Goal: Information Seeking & Learning: Learn about a topic

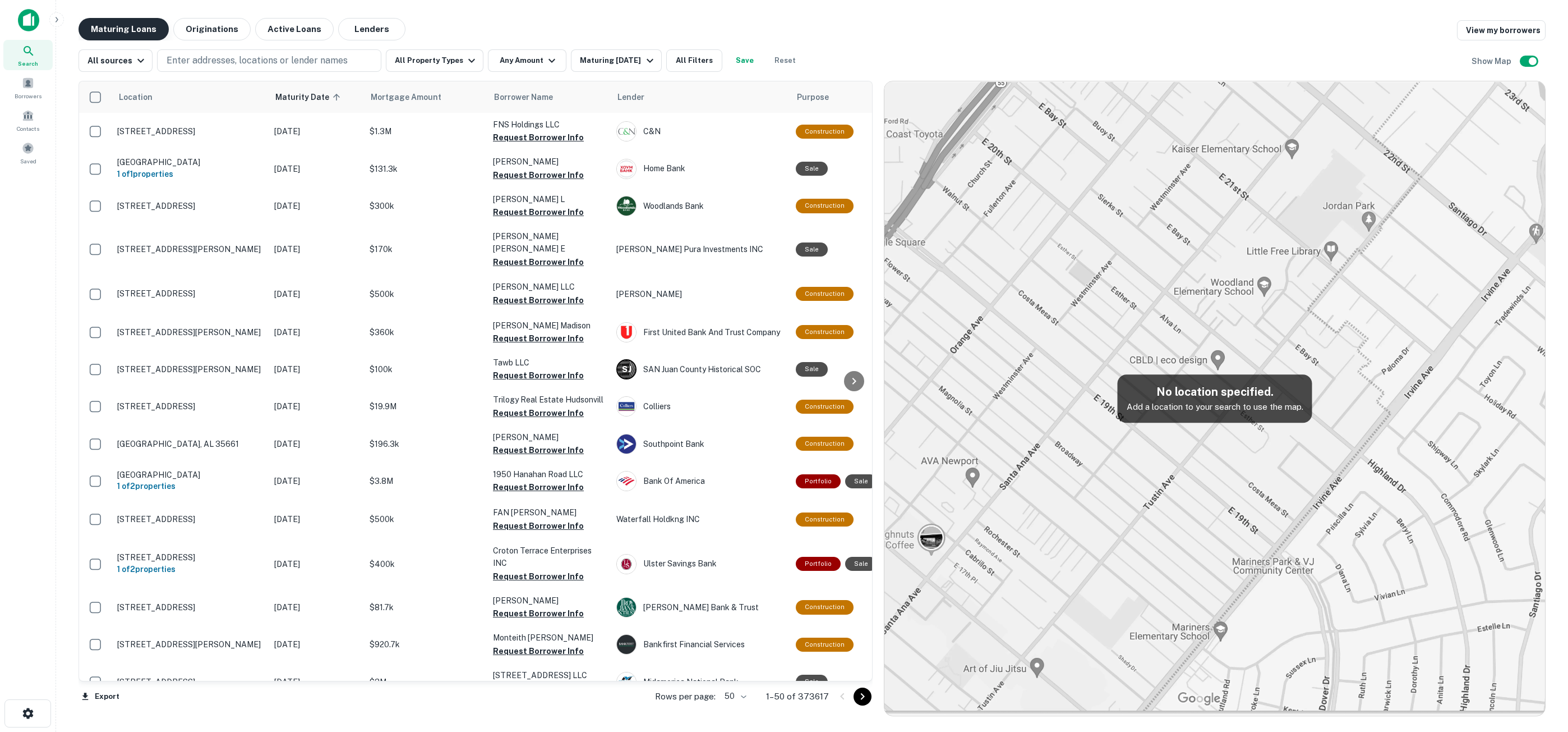
click at [126, 34] on button "Maturing Loans" at bounding box center [123, 29] width 90 height 22
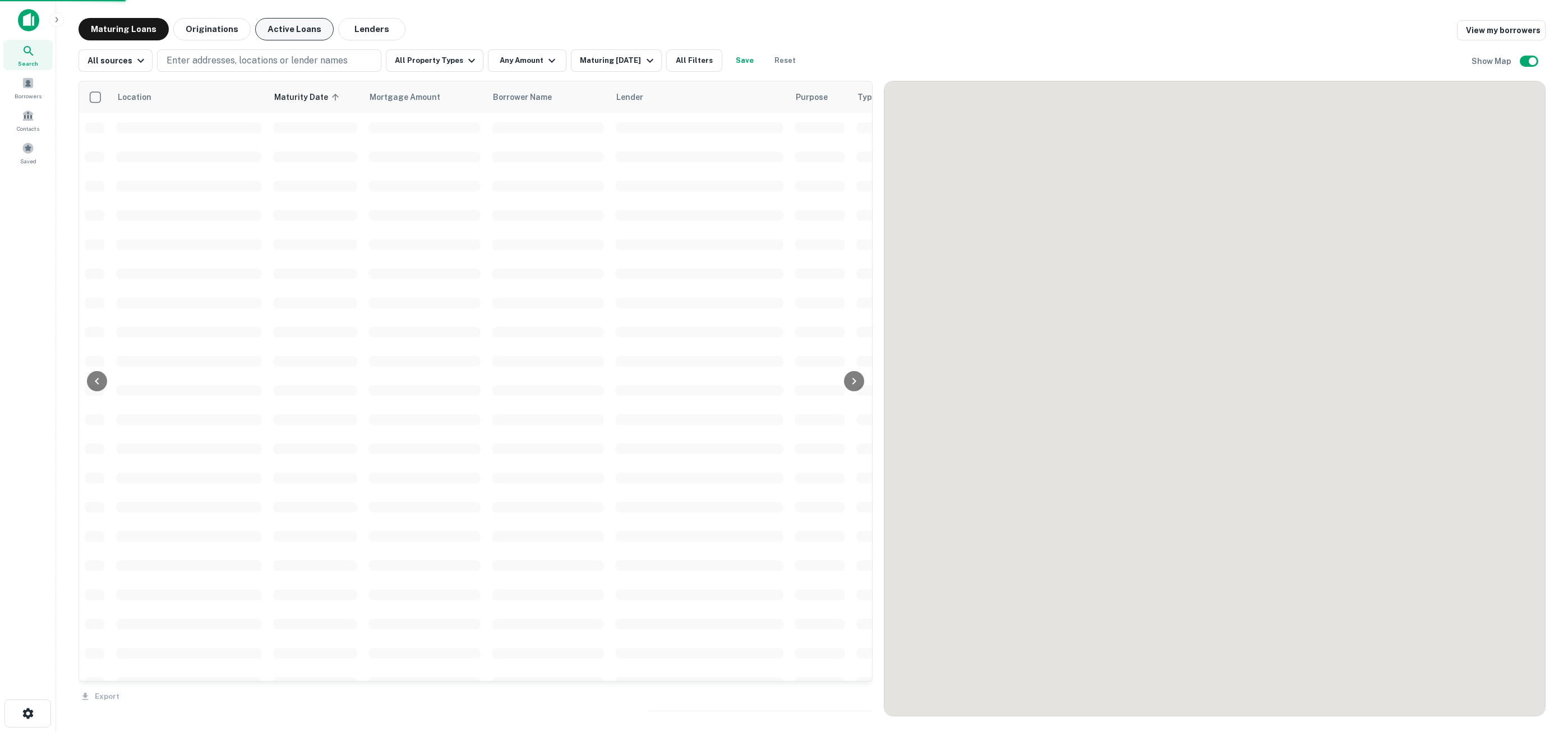
click at [265, 35] on button "Active Loans" at bounding box center [294, 29] width 78 height 22
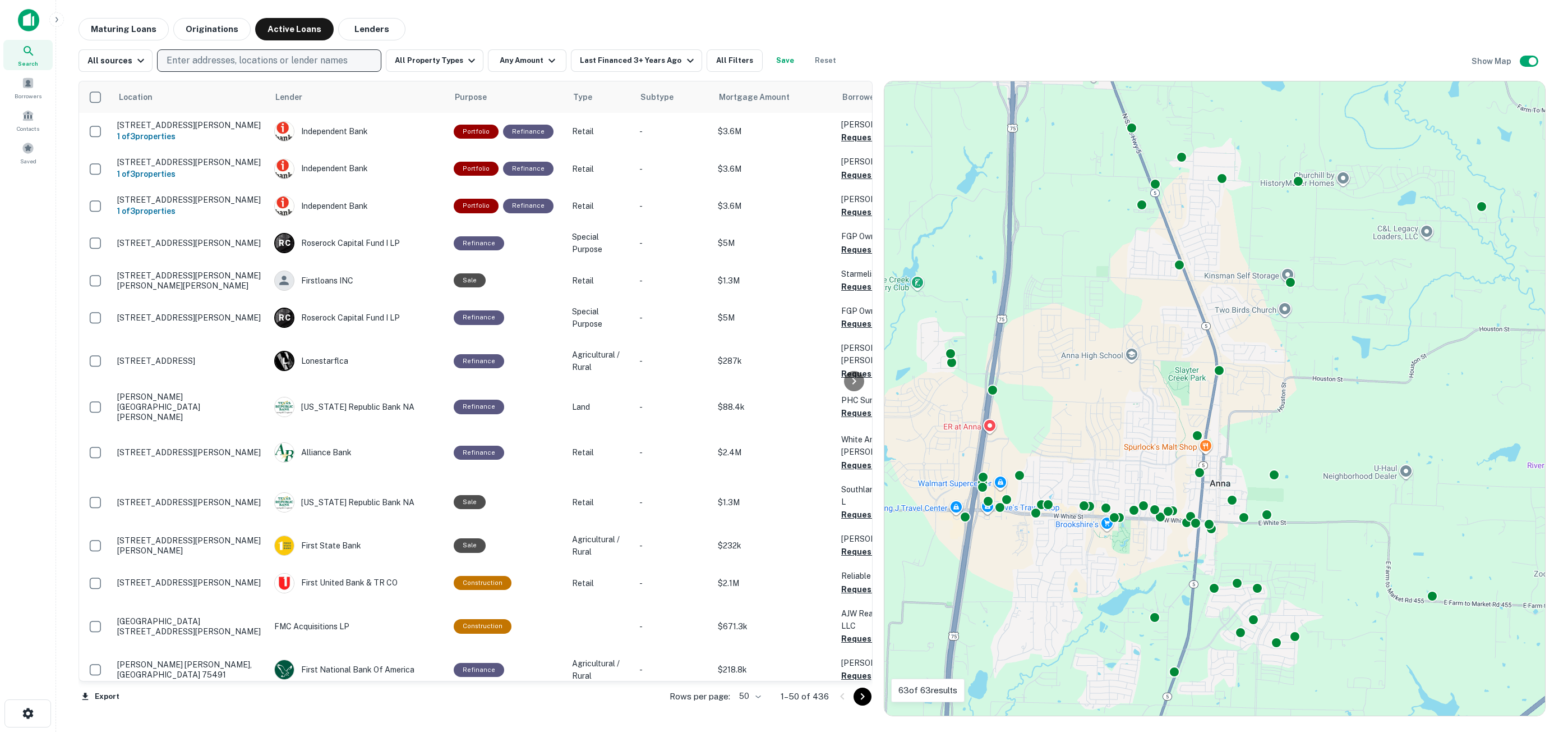
click at [194, 62] on p "Enter addresses, locations or lender names" at bounding box center [256, 61] width 181 height 14
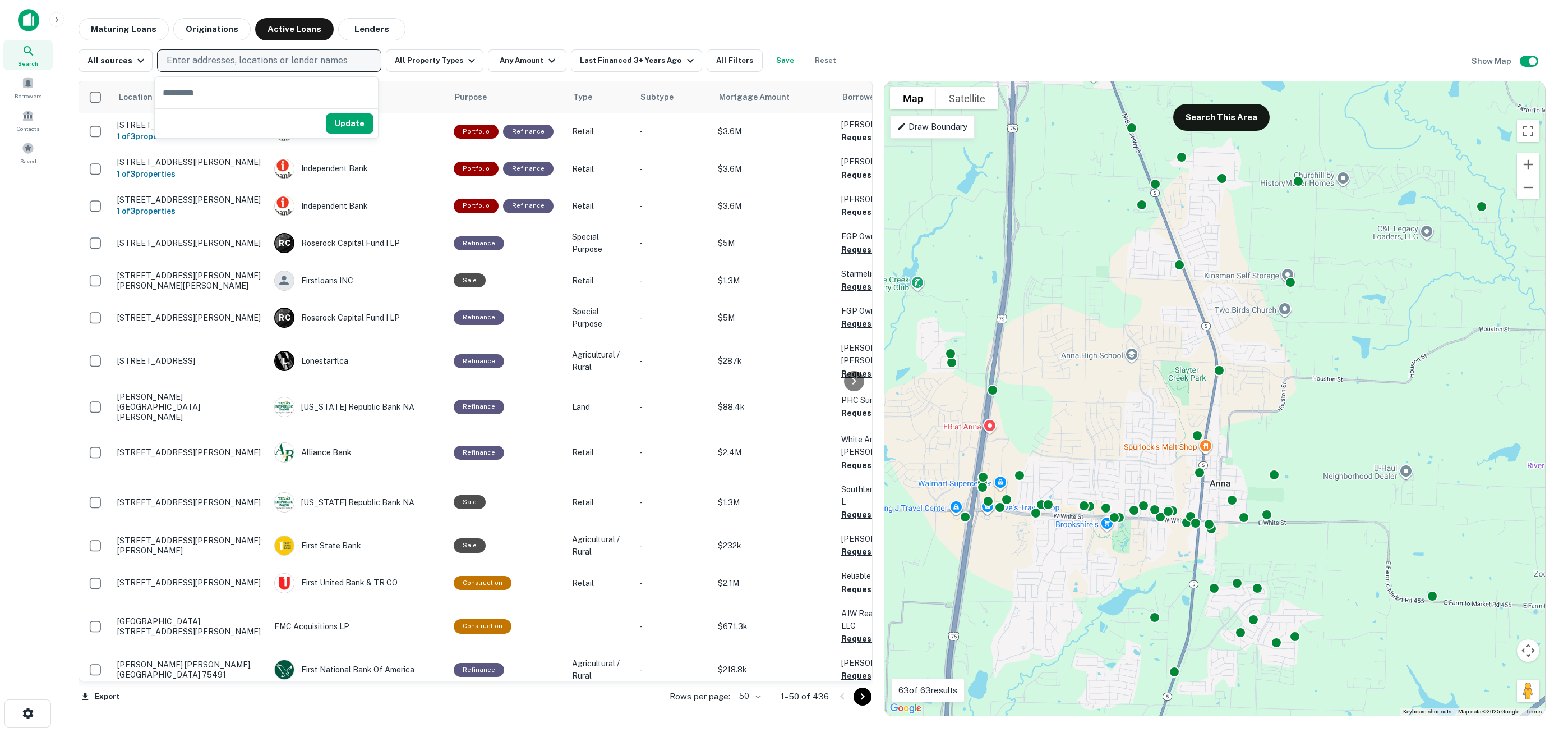
type input "**********"
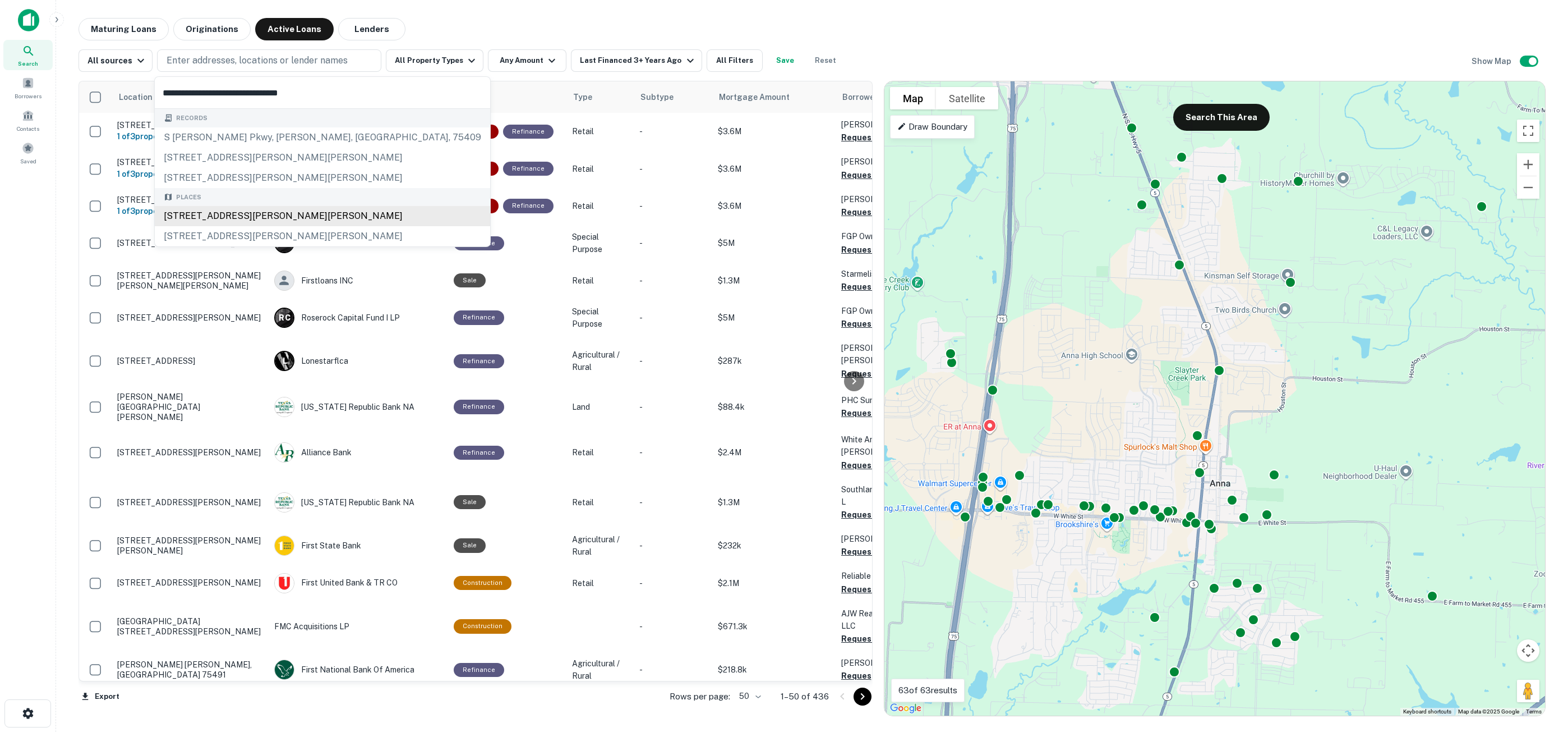
click at [342, 210] on div "Records s [PERSON_NAME] pkwy, [PERSON_NAME], [GEOGRAPHIC_DATA], 75409 [STREET_A…" at bounding box center [322, 177] width 335 height 137
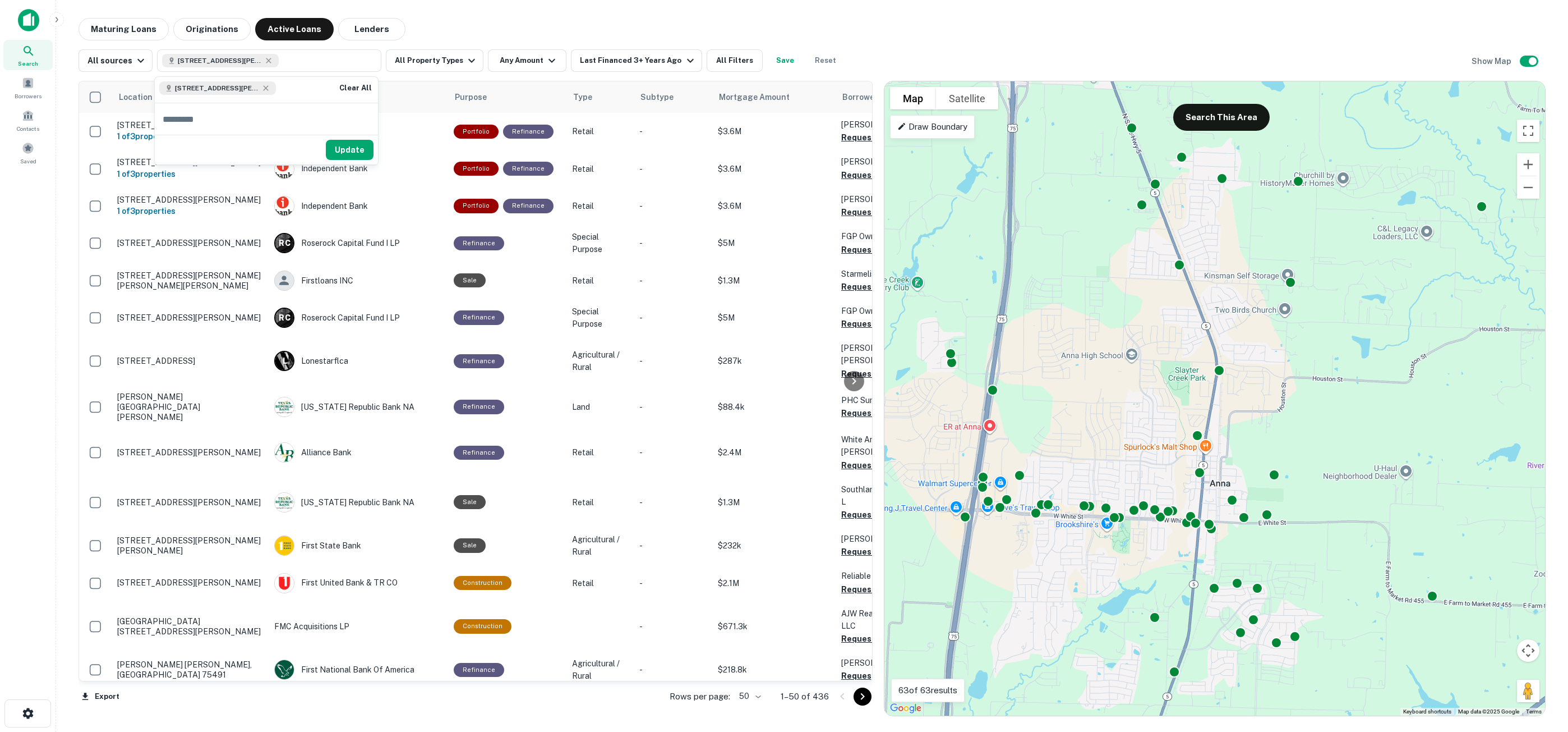
drag, startPoint x: 347, startPoint y: 150, endPoint x: 341, endPoint y: 91, distance: 59.3
click at [347, 150] on button "Update" at bounding box center [349, 149] width 47 height 20
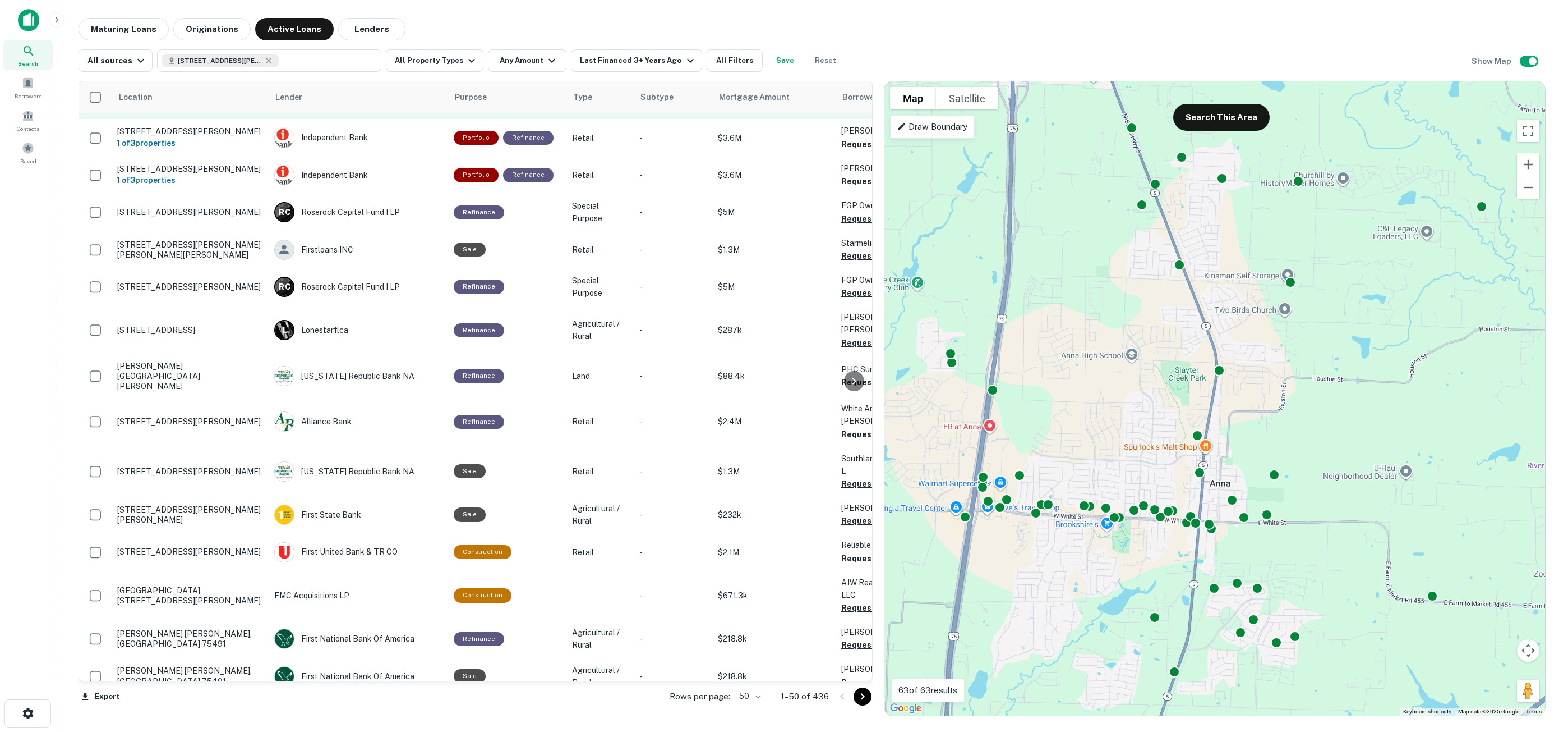
scroll to position [56, 0]
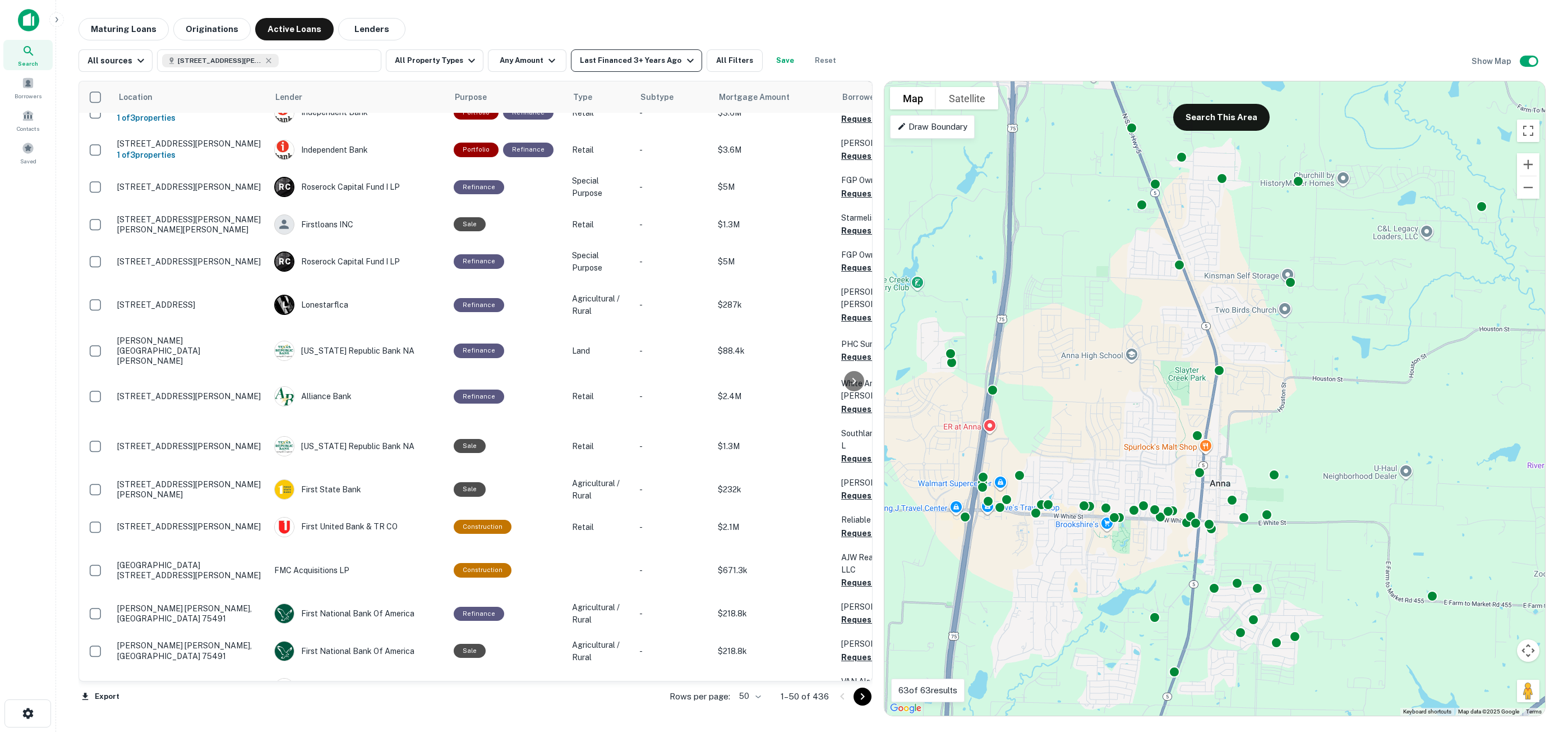
click at [649, 61] on div "Last Financed 3+ Years Ago" at bounding box center [638, 61] width 117 height 14
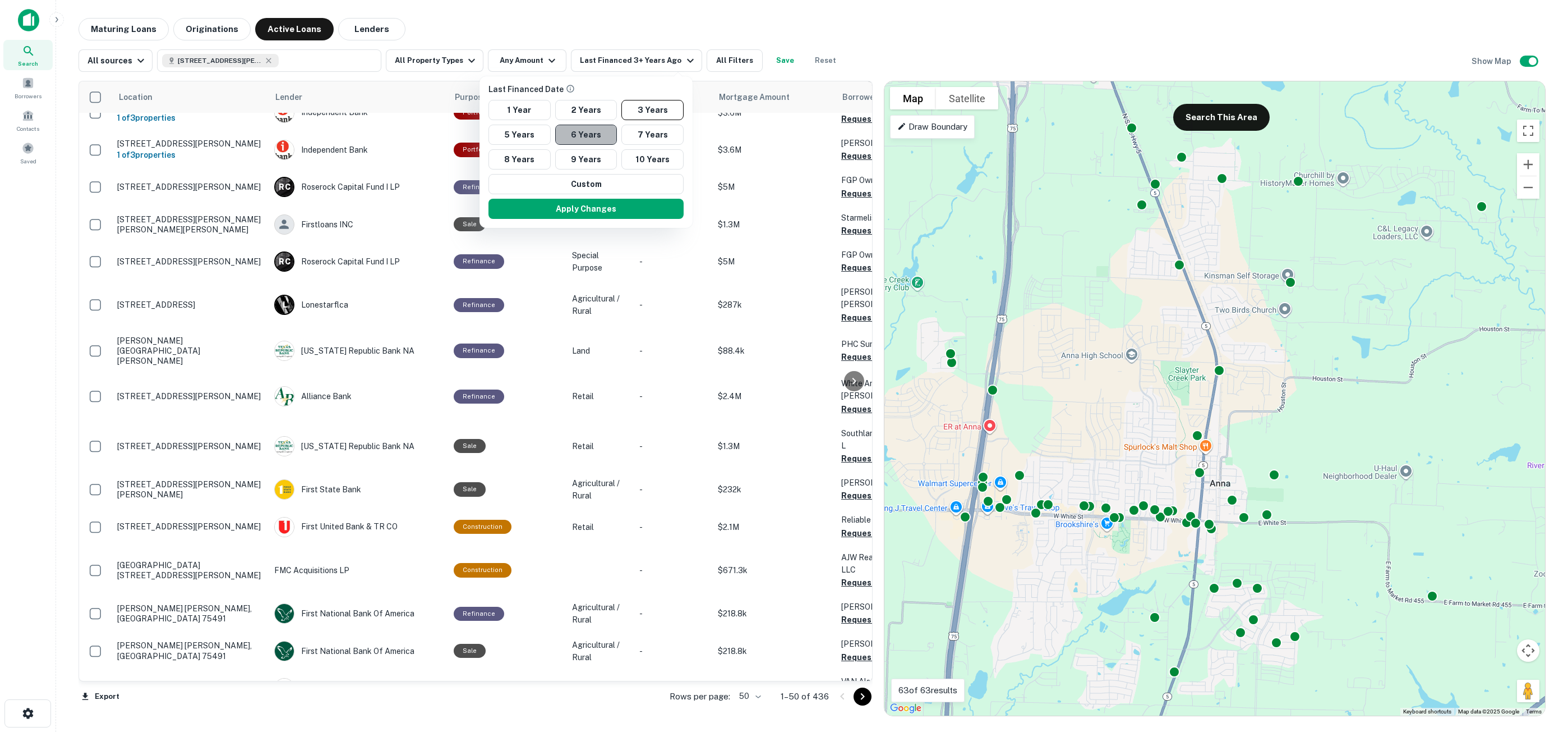
click at [593, 138] on button "6 Years" at bounding box center [587, 135] width 62 height 20
click at [614, 203] on button "Apply Changes" at bounding box center [587, 208] width 196 height 20
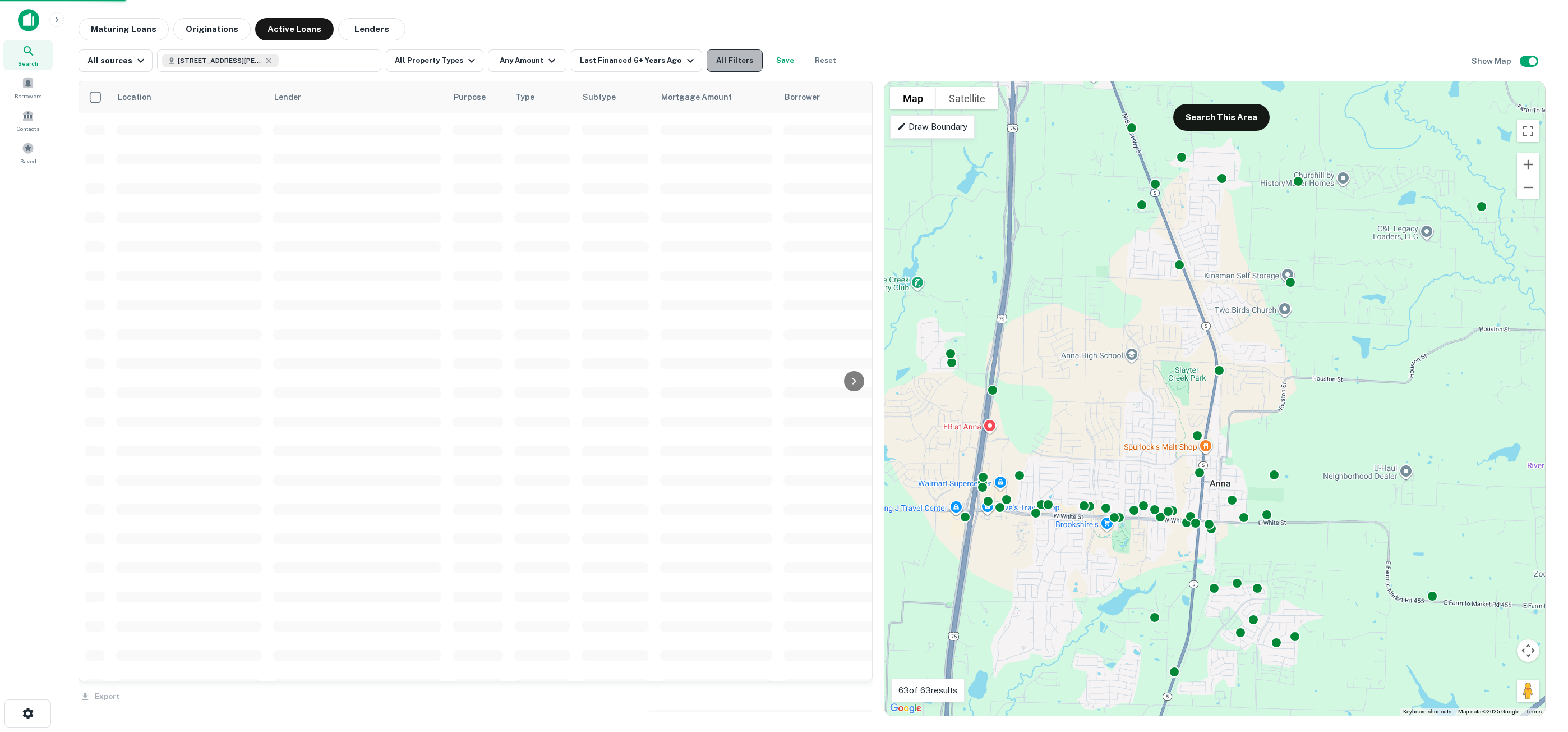
click at [719, 63] on button "All Filters" at bounding box center [735, 60] width 56 height 22
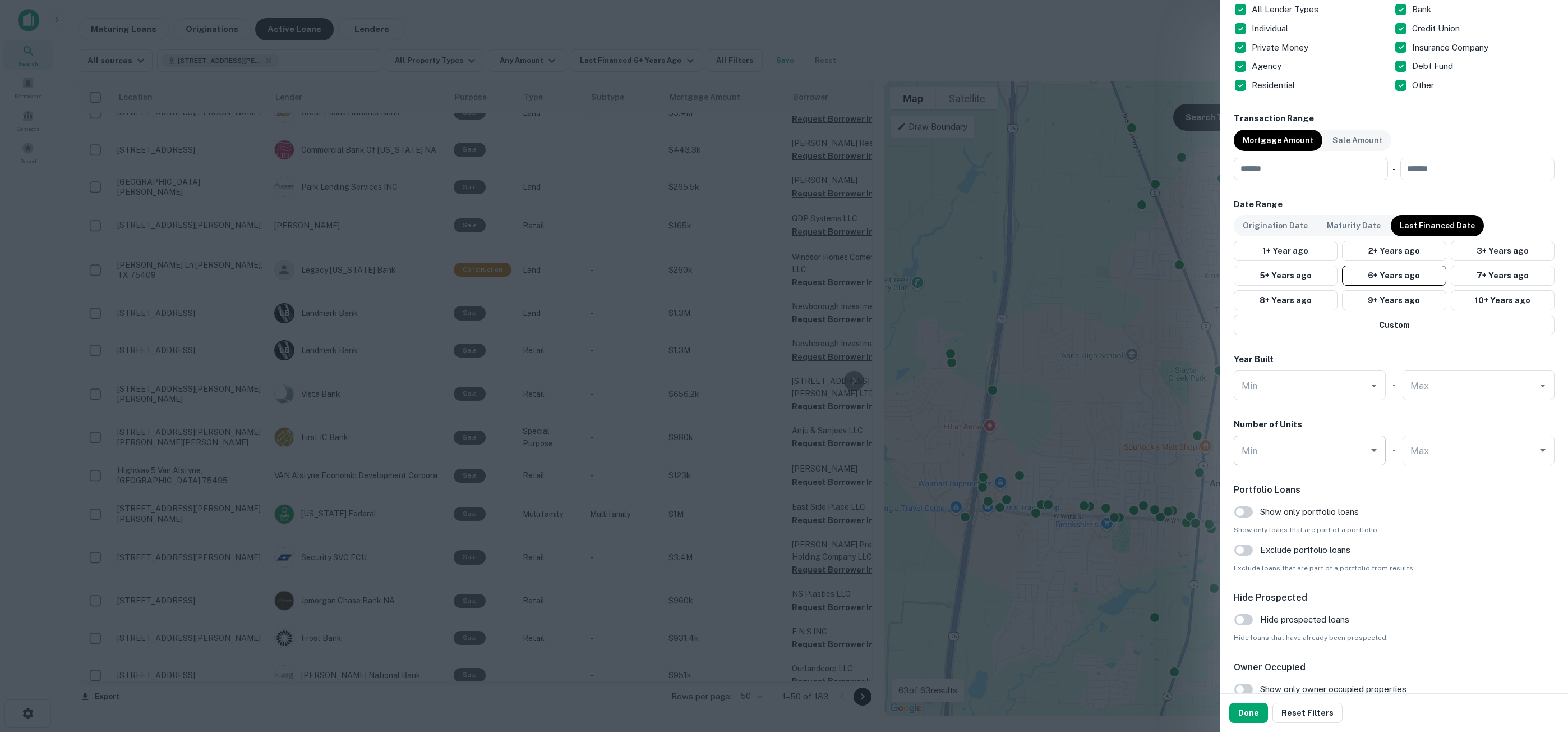
scroll to position [803, 0]
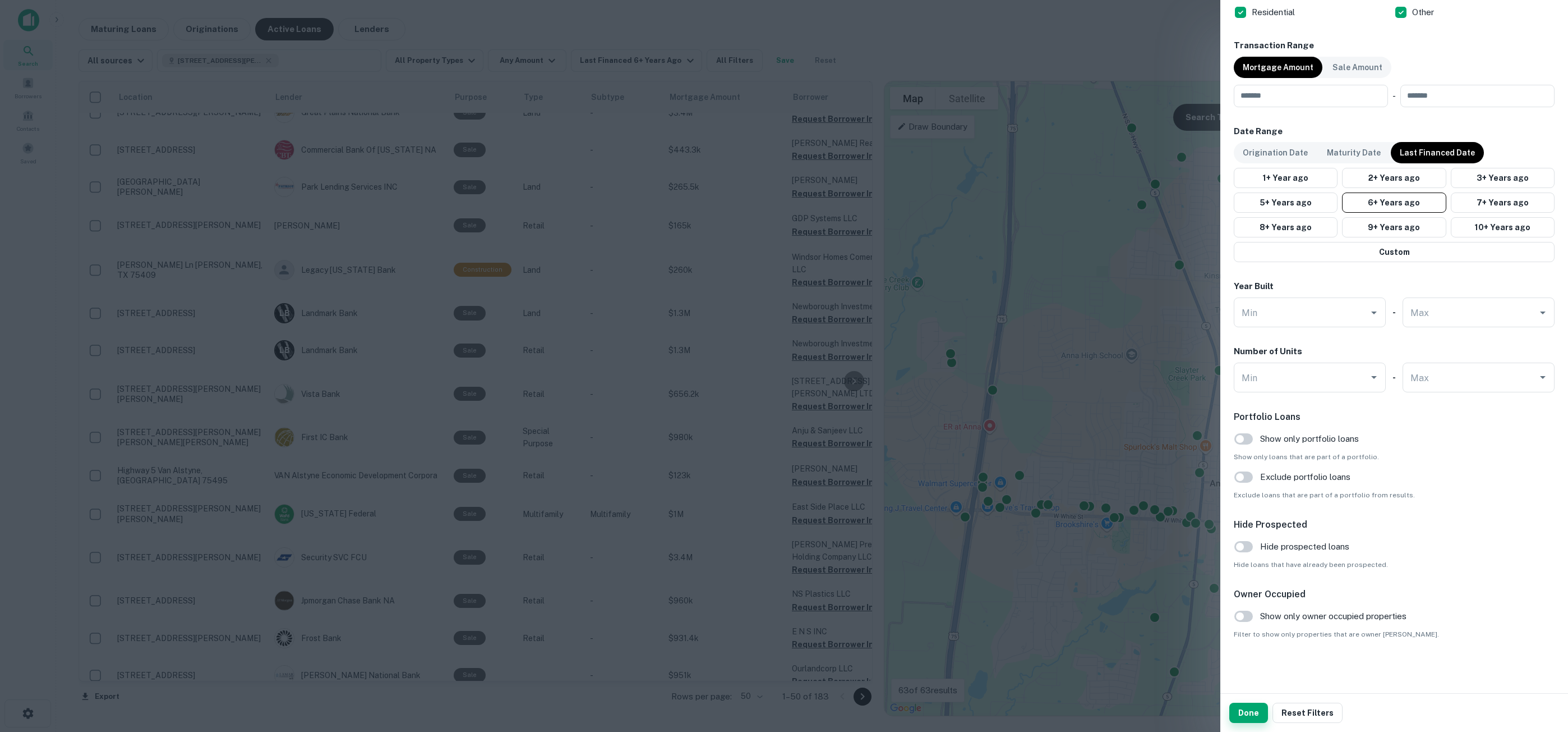
click at [1251, 717] on button "Done" at bounding box center [1249, 712] width 39 height 20
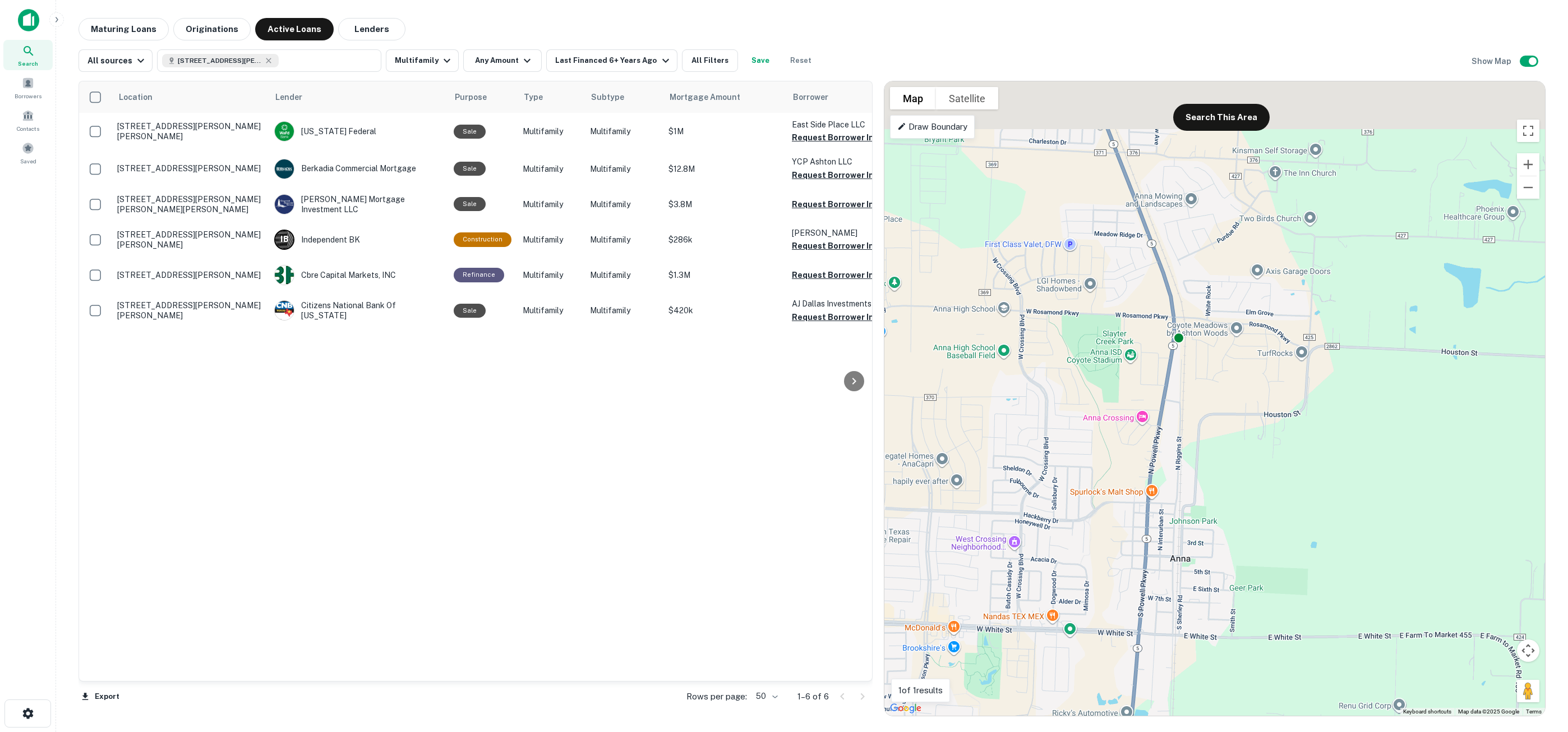
drag, startPoint x: 1202, startPoint y: 288, endPoint x: 1206, endPoint y: 473, distance: 185.0
click at [1206, 473] on div "To activate drag with keyboard, press Alt + Enter. Once in keyboard drag state,…" at bounding box center [1215, 398] width 661 height 634
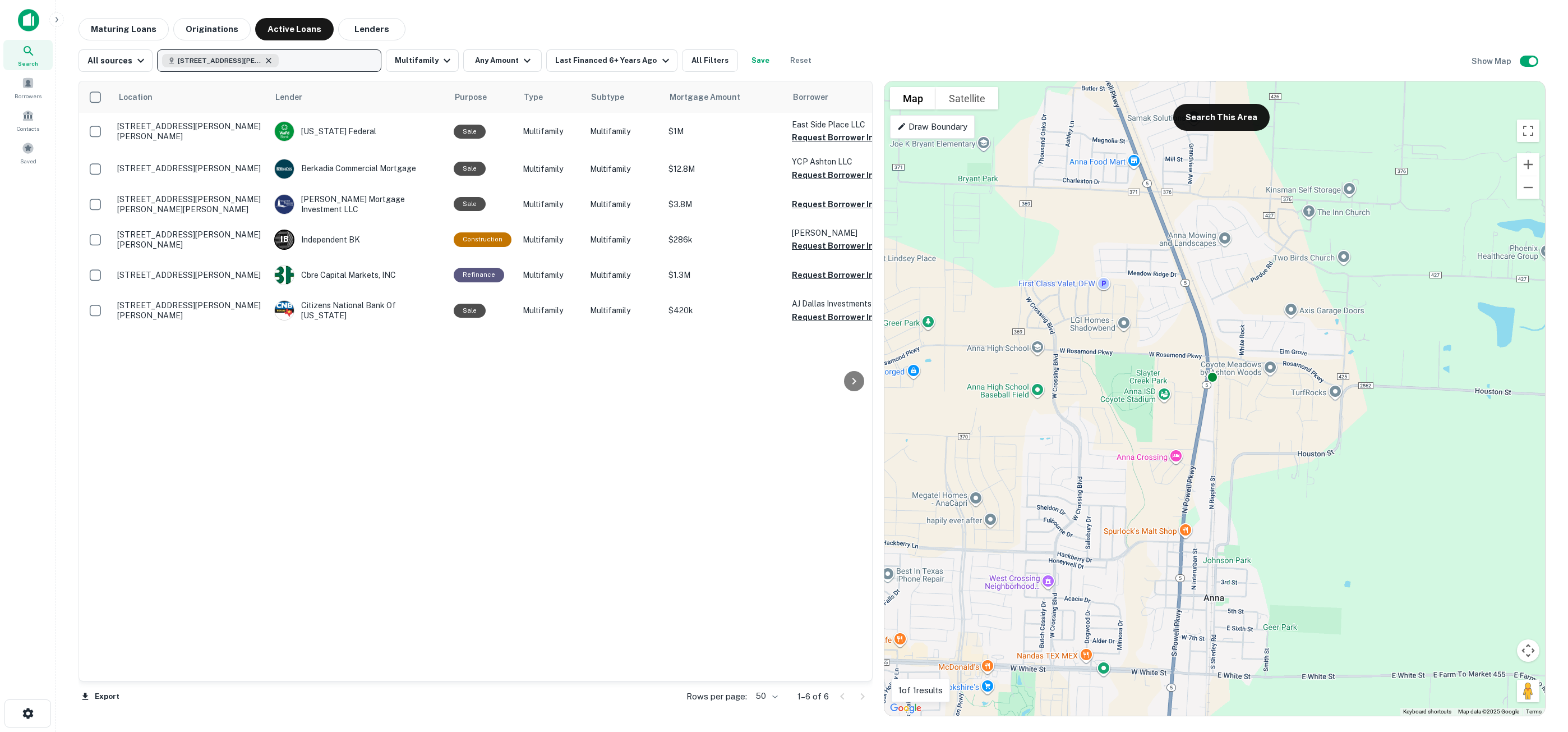
click at [267, 59] on icon "button" at bounding box center [268, 60] width 5 height 5
click at [301, 464] on div "Location Lender Purpose Type Subtype Mortgage Amount Borrower Last Financed Dat…" at bounding box center [475, 381] width 793 height 599
click at [785, 59] on button "Reset" at bounding box center [800, 60] width 36 height 22
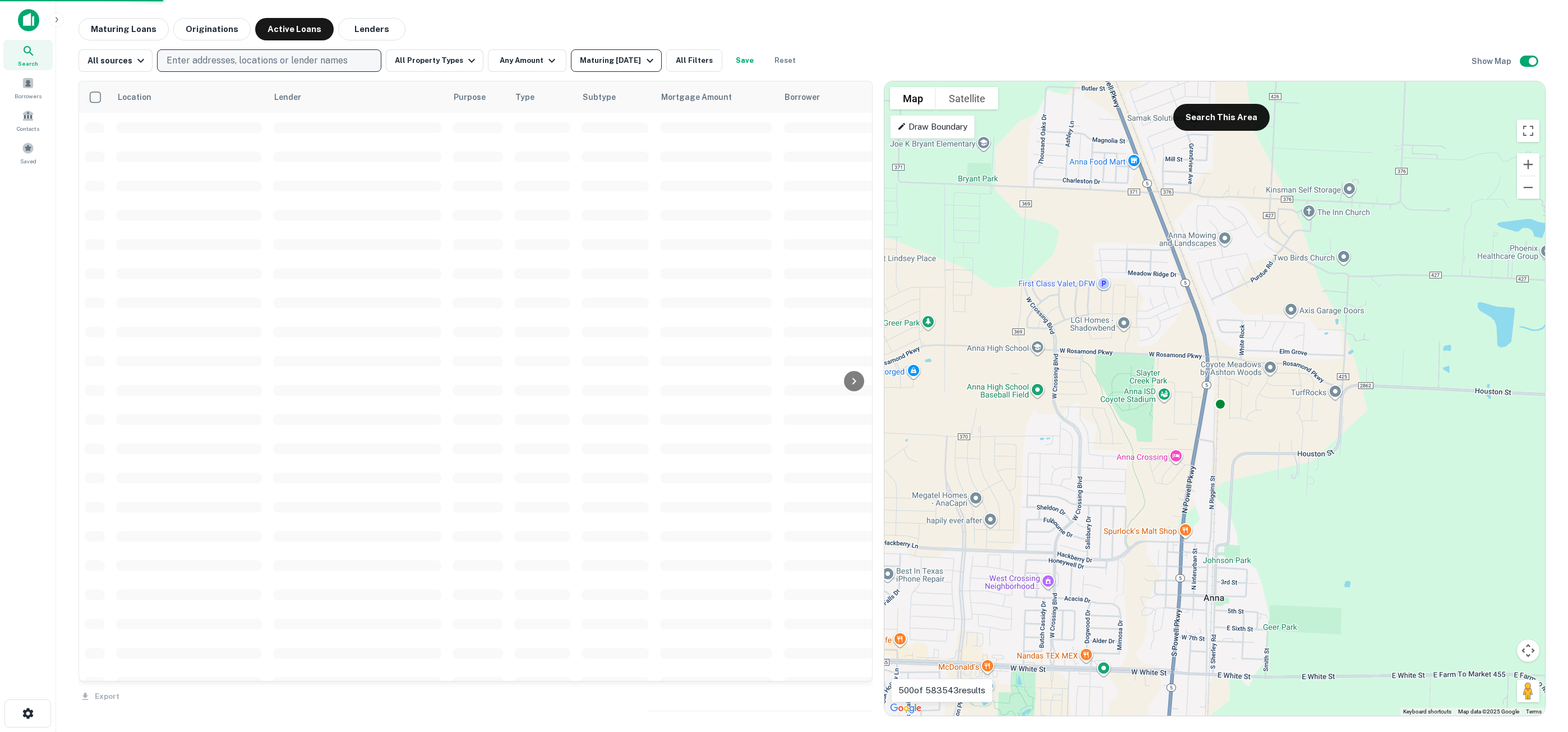
click at [580, 59] on div "Maturing [DATE]" at bounding box center [618, 61] width 76 height 14
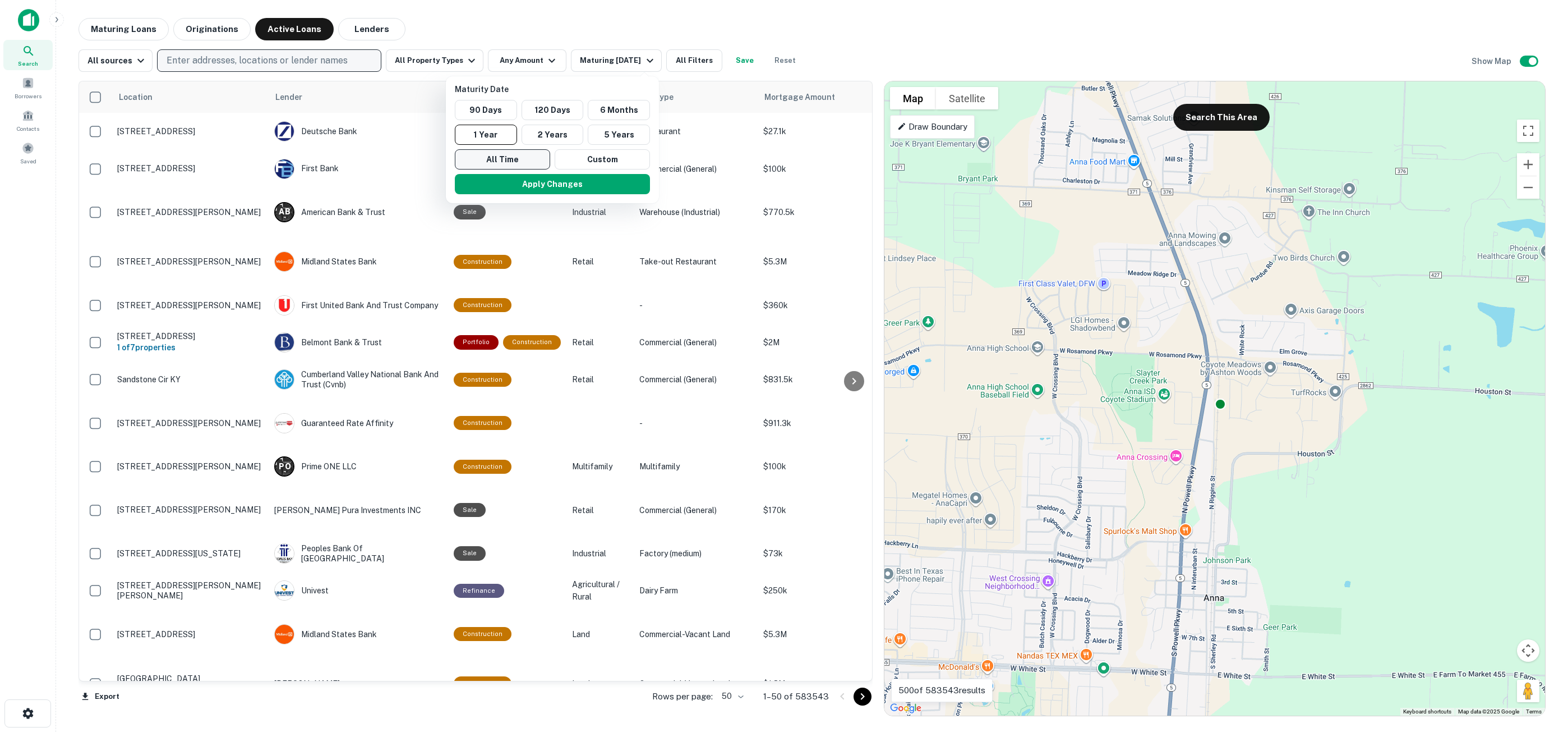
click at [541, 160] on button "All Time" at bounding box center [502, 159] width 95 height 20
click at [565, 188] on button "Apply Changes" at bounding box center [553, 184] width 196 height 20
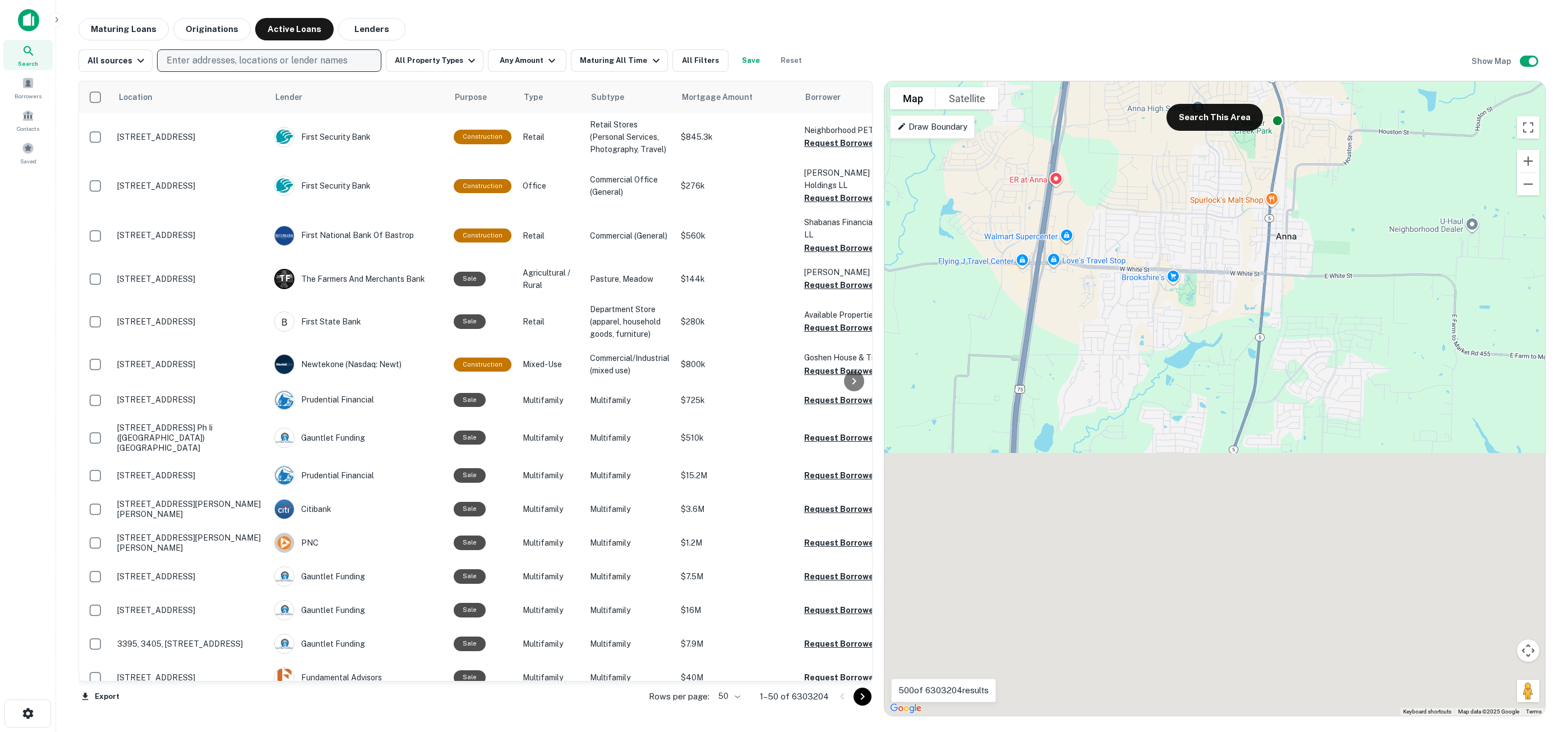
drag, startPoint x: 1213, startPoint y: 527, endPoint x: 1266, endPoint y: 224, distance: 307.6
click at [1266, 224] on div "To activate drag with keyboard, press Alt + Enter. Once in keyboard drag state,…" at bounding box center [1215, 398] width 661 height 634
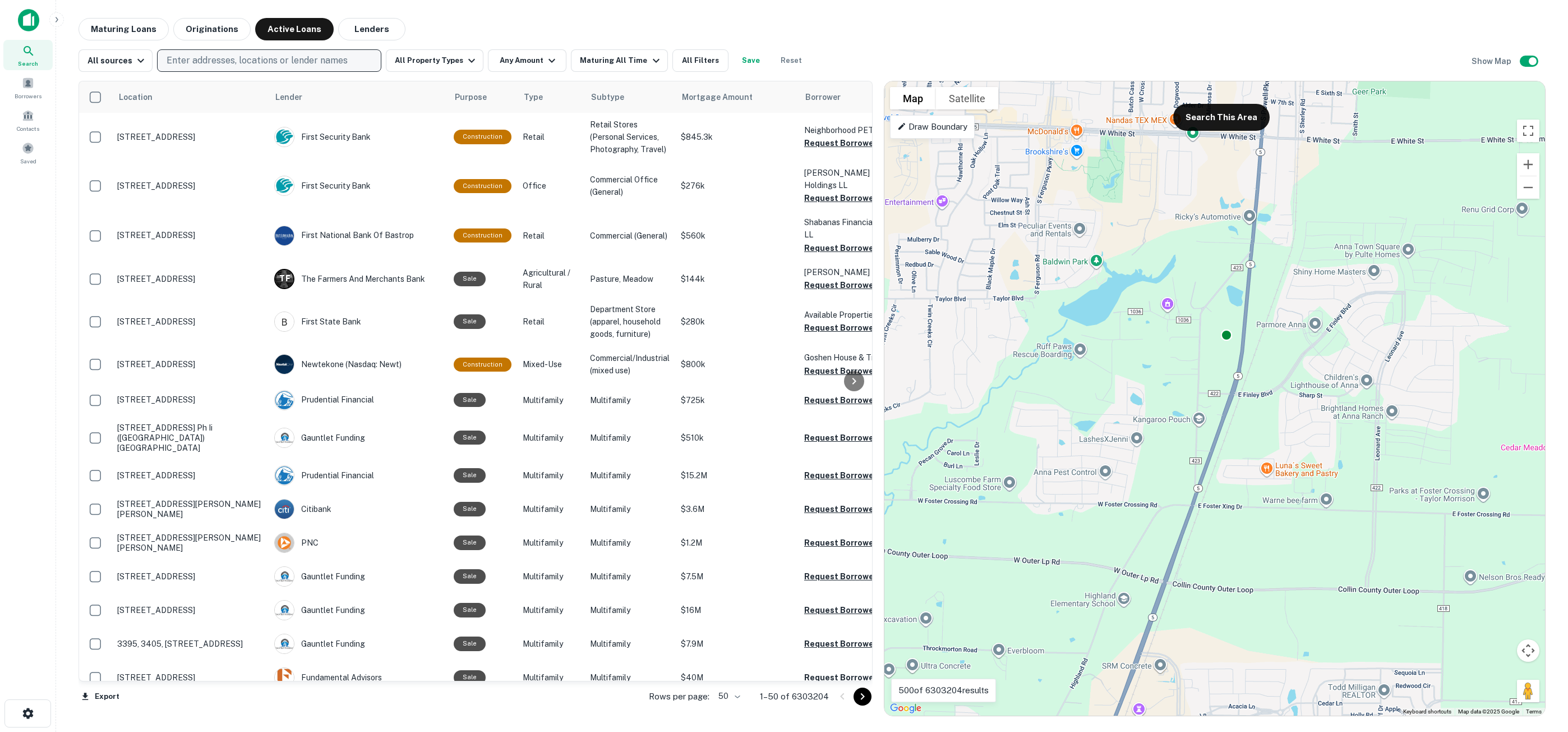
drag, startPoint x: 1301, startPoint y: 239, endPoint x: 1309, endPoint y: 215, distance: 25.3
click at [1309, 215] on div "To activate drag with keyboard, press Alt + Enter. Once in keyboard drag state,…" at bounding box center [1215, 398] width 661 height 634
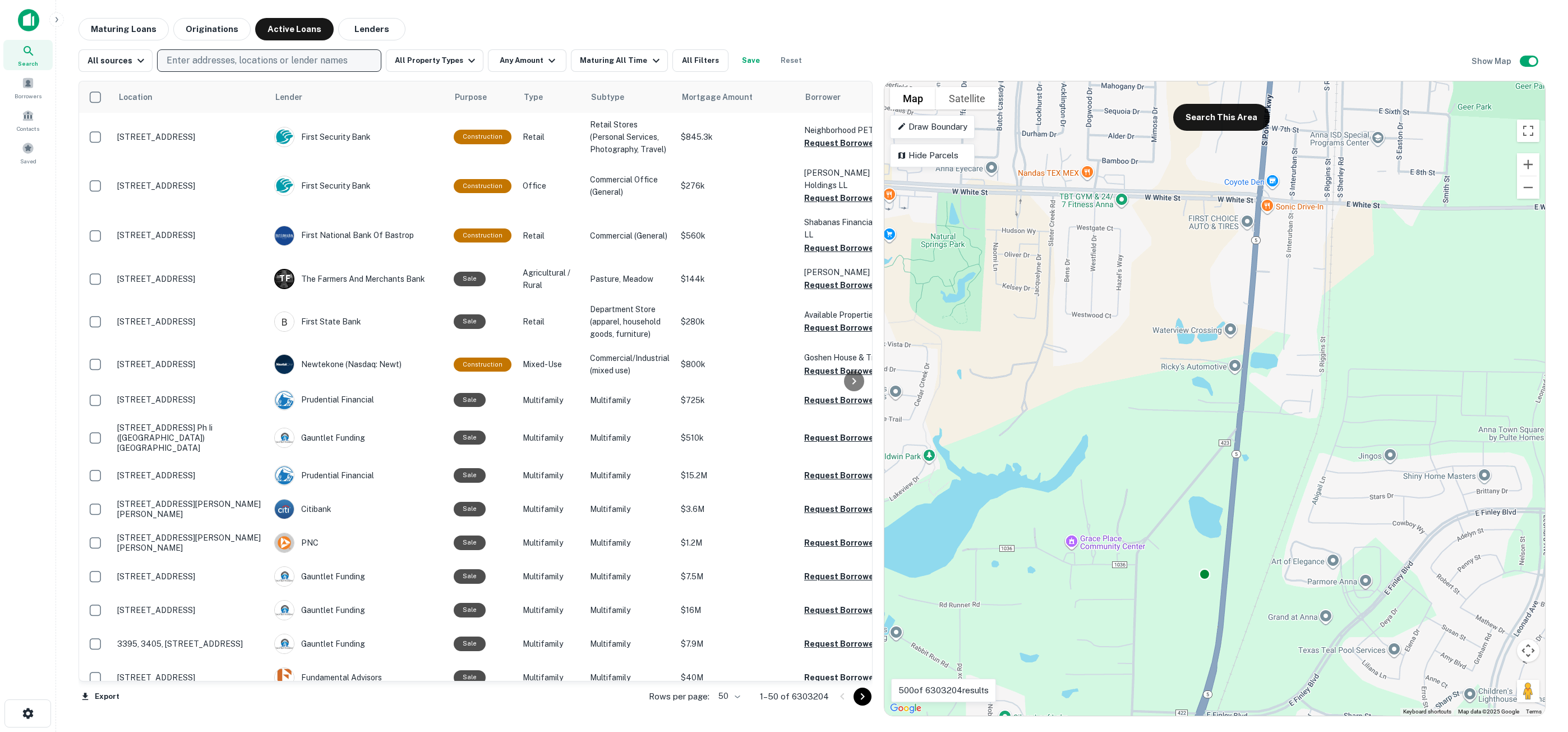
drag, startPoint x: 1293, startPoint y: 171, endPoint x: 1271, endPoint y: 370, distance: 200.2
click at [1270, 386] on div "To activate drag with keyboard, press Alt + Enter. Once in keyboard drag state,…" at bounding box center [1215, 398] width 661 height 634
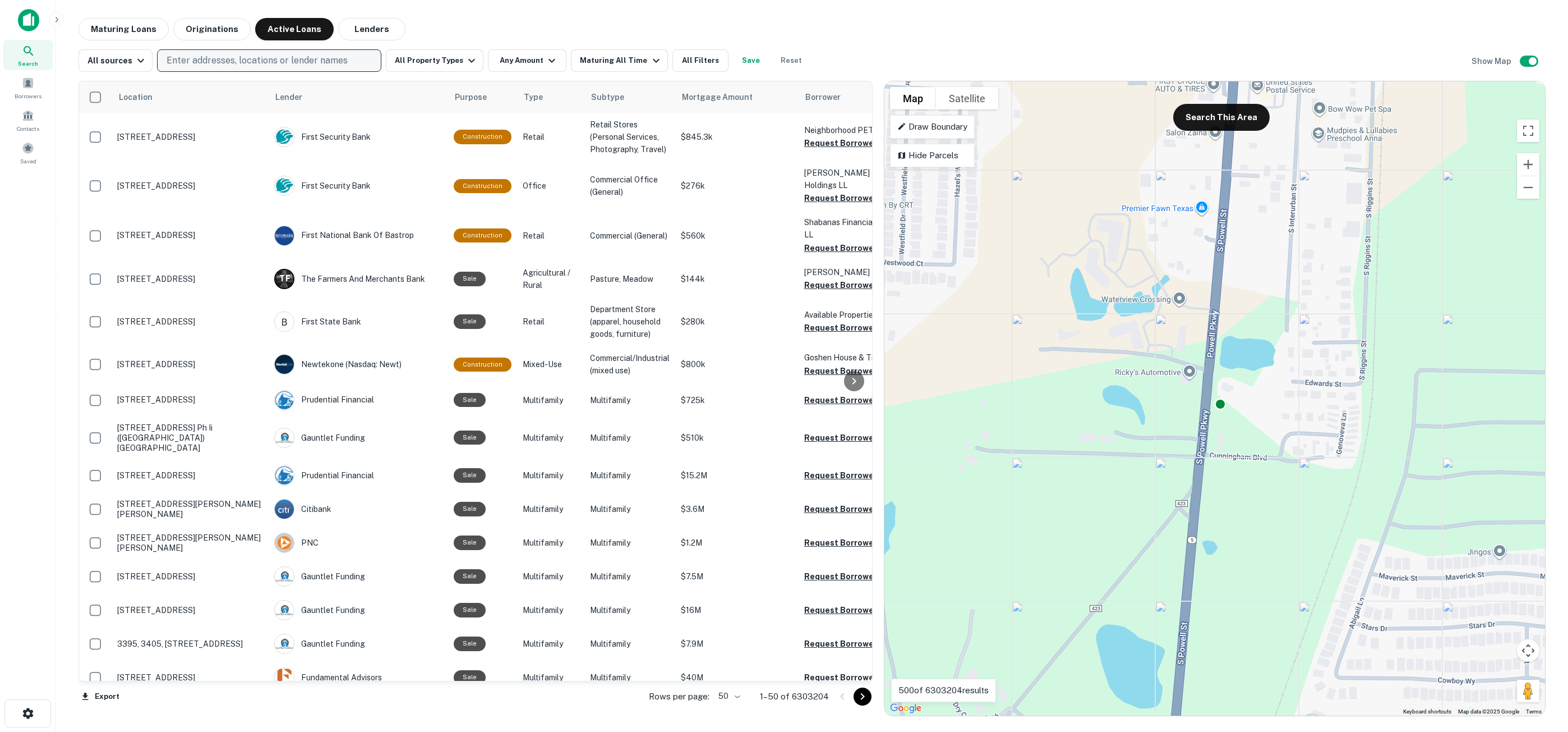
click at [1178, 299] on div "To activate drag with keyboard, press Alt + Enter. Once in keyboard drag state,…" at bounding box center [1215, 398] width 661 height 634
click at [1140, 299] on div "To activate drag with keyboard, press Alt + Enter. Once in keyboard drag state,…" at bounding box center [1215, 398] width 661 height 634
click at [1192, 242] on button "Close" at bounding box center [1191, 231] width 27 height 27
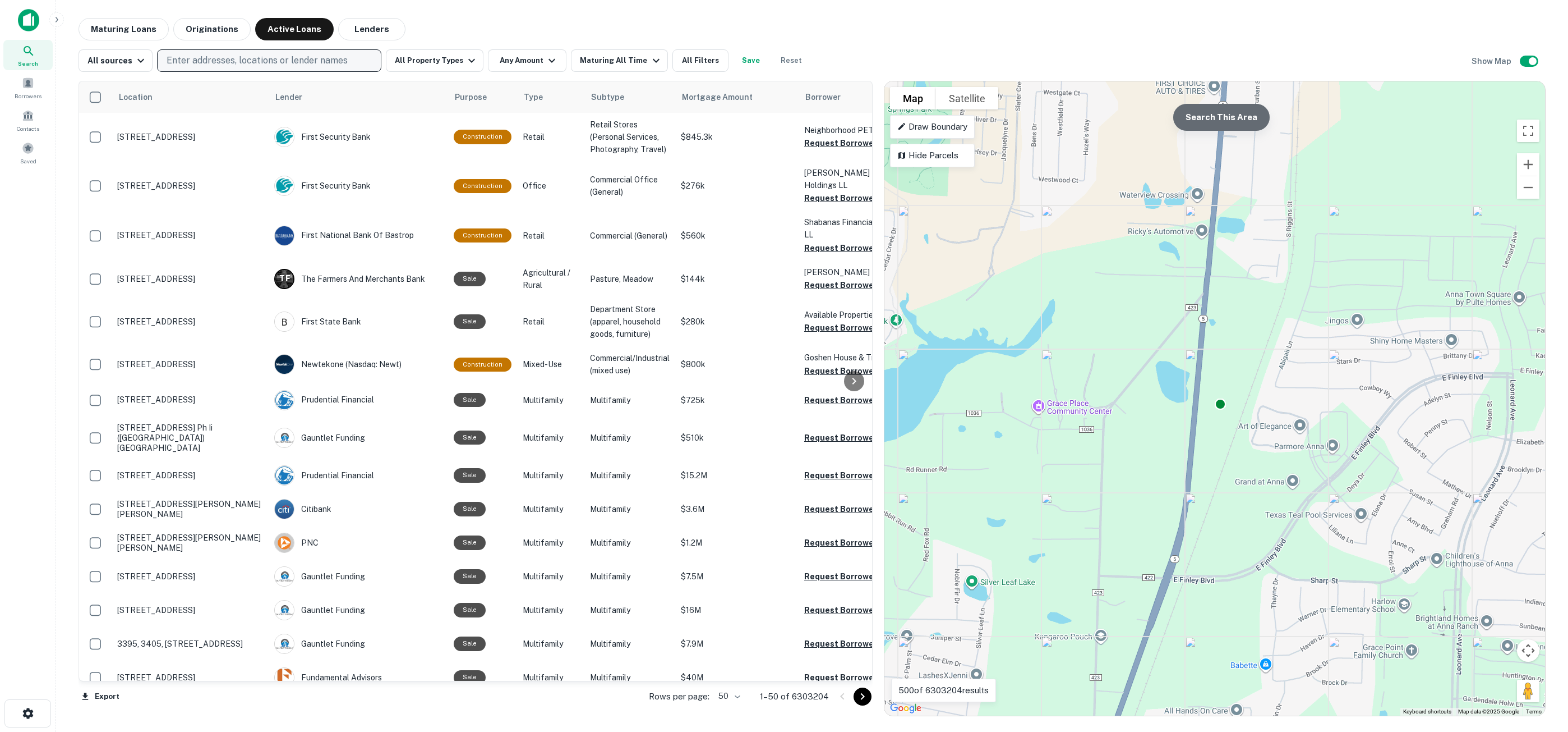
click at [1221, 120] on button "Search This Area" at bounding box center [1221, 117] width 97 height 27
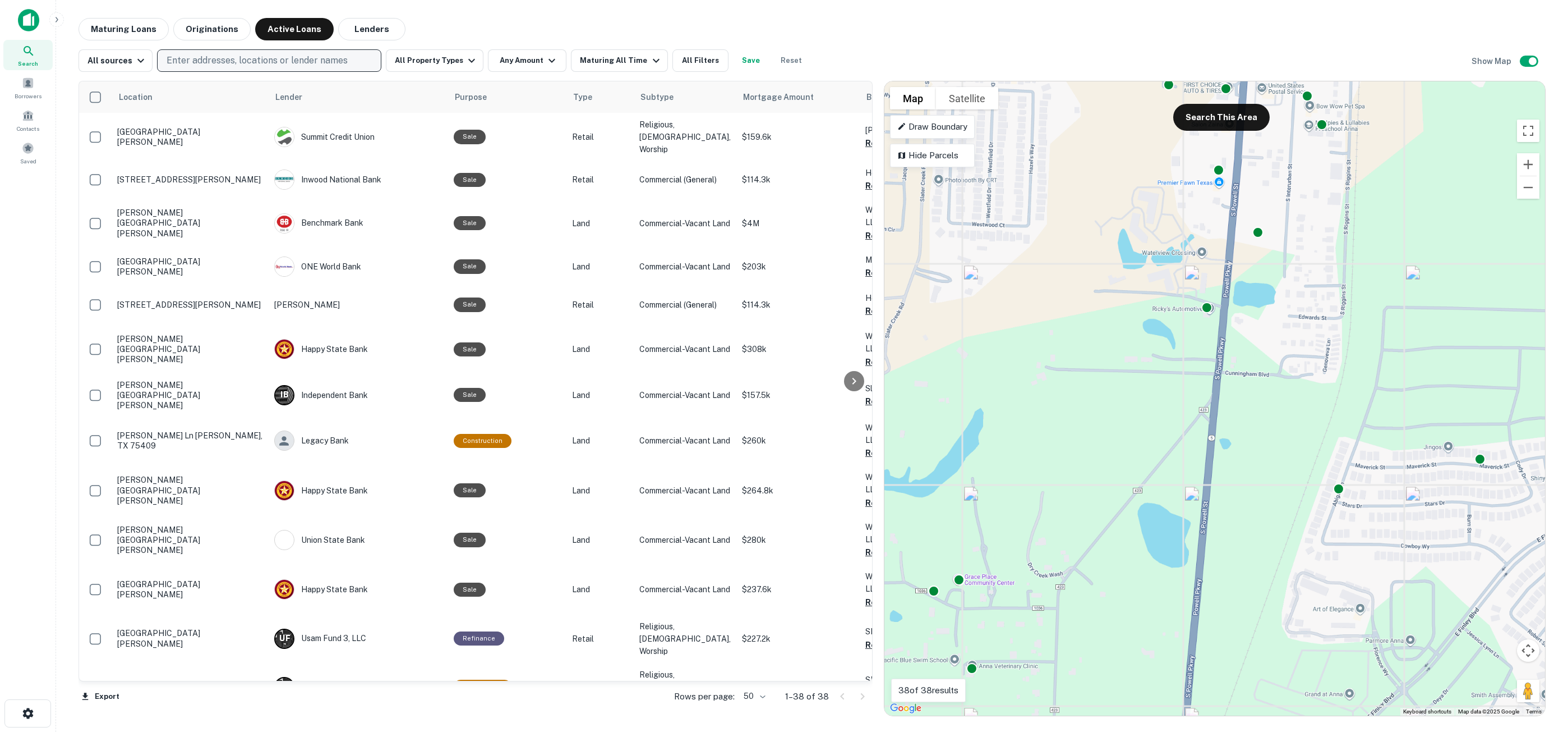
drag, startPoint x: 1257, startPoint y: 290, endPoint x: 1265, endPoint y: 304, distance: 16.1
click at [1266, 314] on div "To activate drag with keyboard, press Alt + Enter. Once in keyboard drag state,…" at bounding box center [1215, 398] width 661 height 634
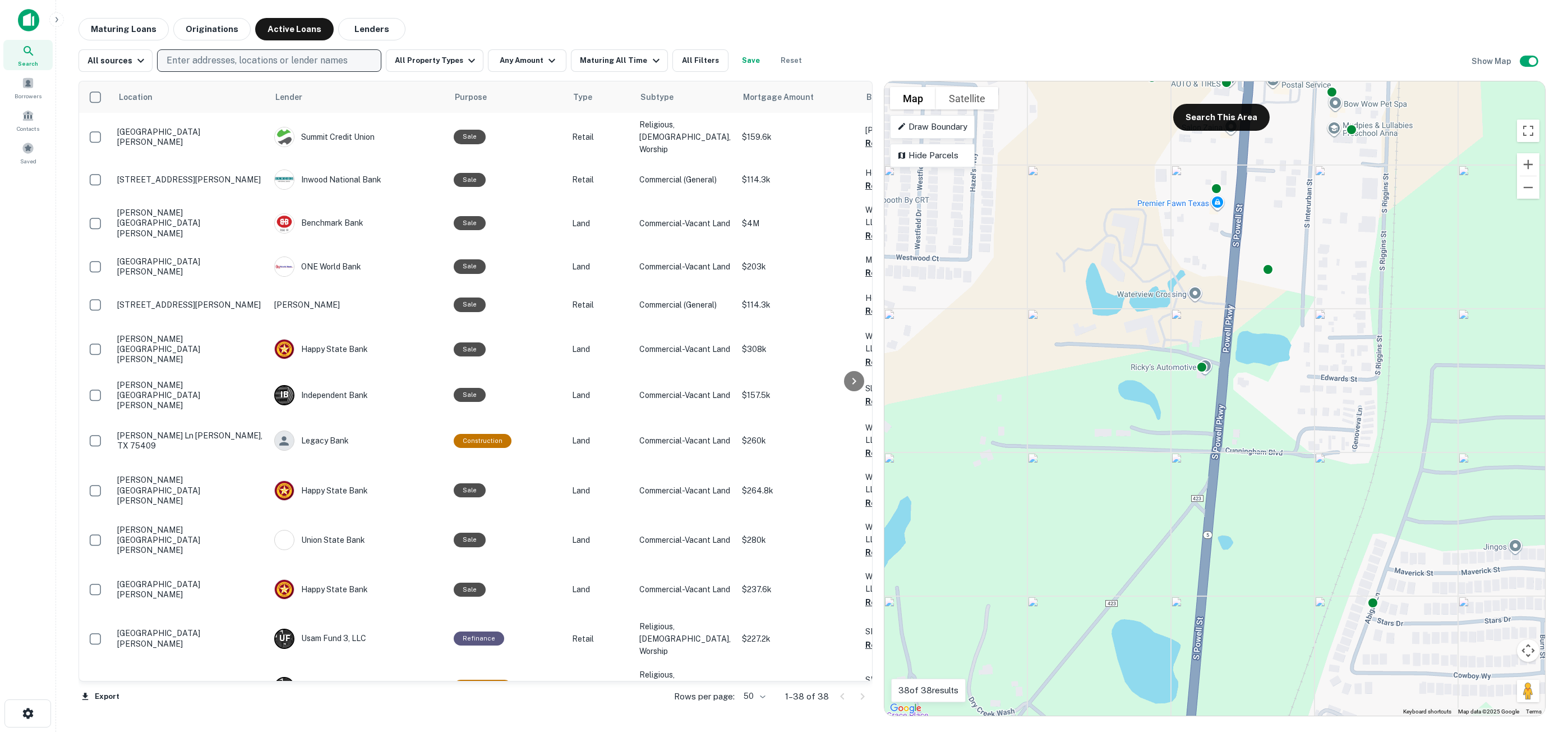
drag, startPoint x: 1238, startPoint y: 209, endPoint x: 1236, endPoint y: 290, distance: 81.0
click at [1236, 290] on div "To activate drag with keyboard, press Alt + Enter. Once in keyboard drag state,…" at bounding box center [1215, 398] width 661 height 634
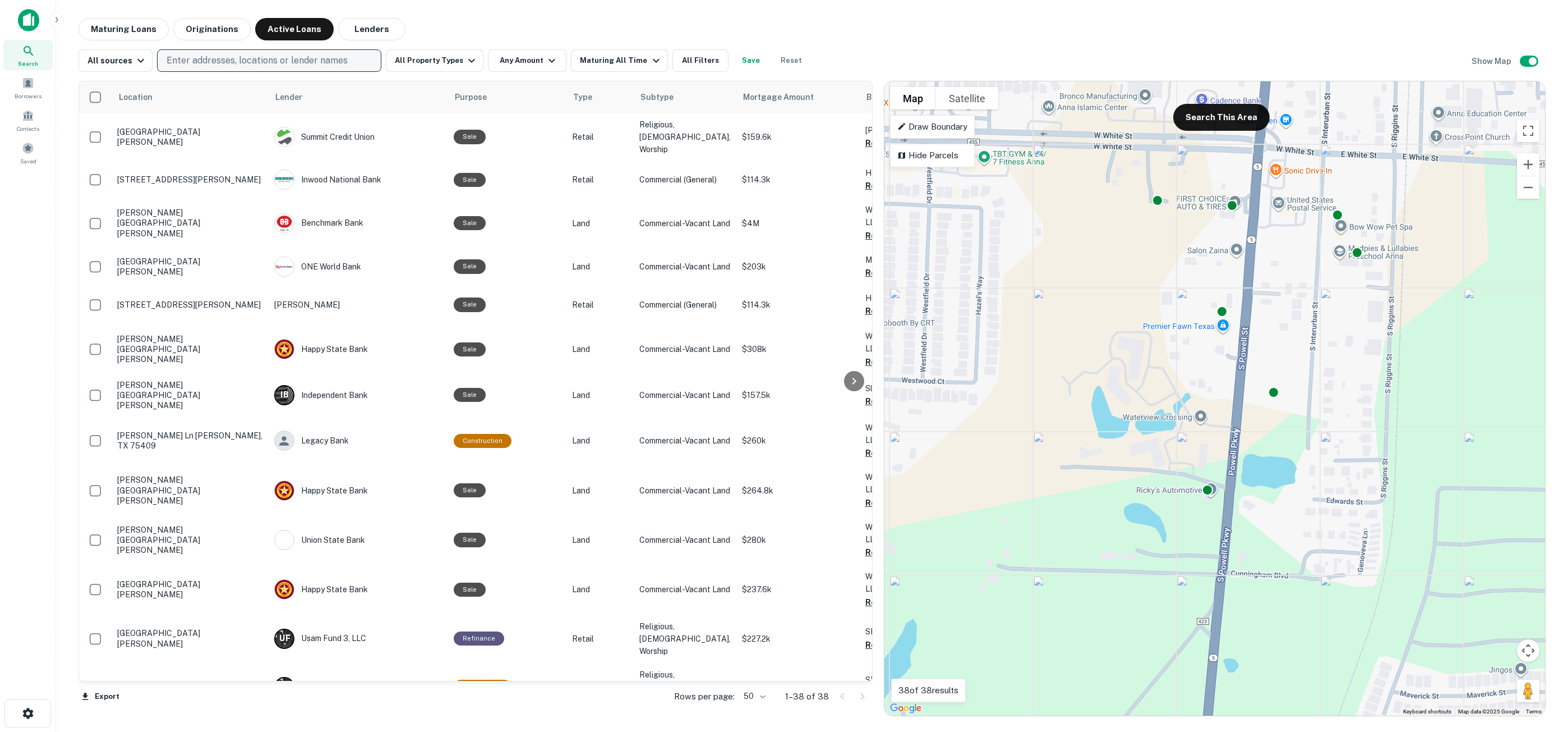
drag, startPoint x: 1275, startPoint y: 310, endPoint x: 1279, endPoint y: 422, distance: 112.1
click at [1279, 426] on div "To activate drag with keyboard, press Alt + Enter. Once in keyboard drag state,…" at bounding box center [1215, 398] width 661 height 634
